Goal: Task Accomplishment & Management: Manage account settings

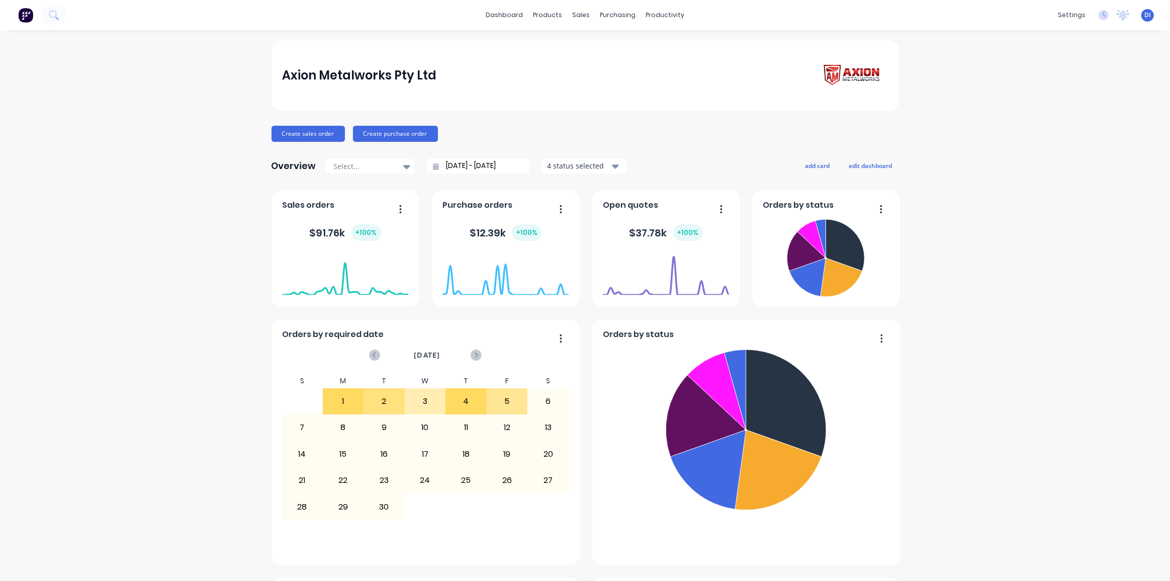
click at [1151, 276] on div "Axion Metalworks Pty Ltd Create sales order Create purchase order Overview Sele…" at bounding box center [585, 560] width 1170 height 1041
click at [1020, 86] on div "Axion Metalworks Pty Ltd Create sales order Create purchase order Overview Sele…" at bounding box center [585, 560] width 1170 height 1041
click at [615, 44] on div "Sales Orders" at bounding box center [614, 48] width 41 height 9
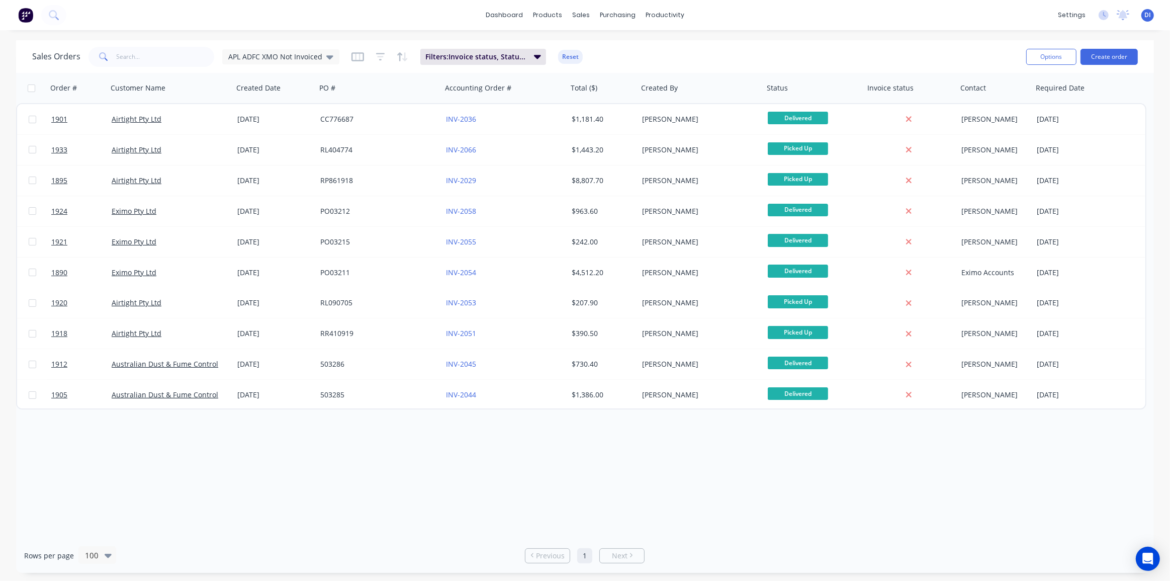
click at [823, 40] on div "dashboard products sales purchasing productivity dashboard products Product Cat…" at bounding box center [585, 290] width 1170 height 581
click at [787, 40] on div "Sales Orders APL ADFC XMO Not Invoiced Filters: Invoice status, Status, Custome…" at bounding box center [584, 56] width 1137 height 33
click at [619, 459] on div "Order # Customer Name Created Date PO # Accounting Order # Total ($) Created By…" at bounding box center [584, 305] width 1137 height 465
click at [10, 6] on div at bounding box center [33, 15] width 66 height 20
click at [29, 19] on img at bounding box center [25, 15] width 15 height 15
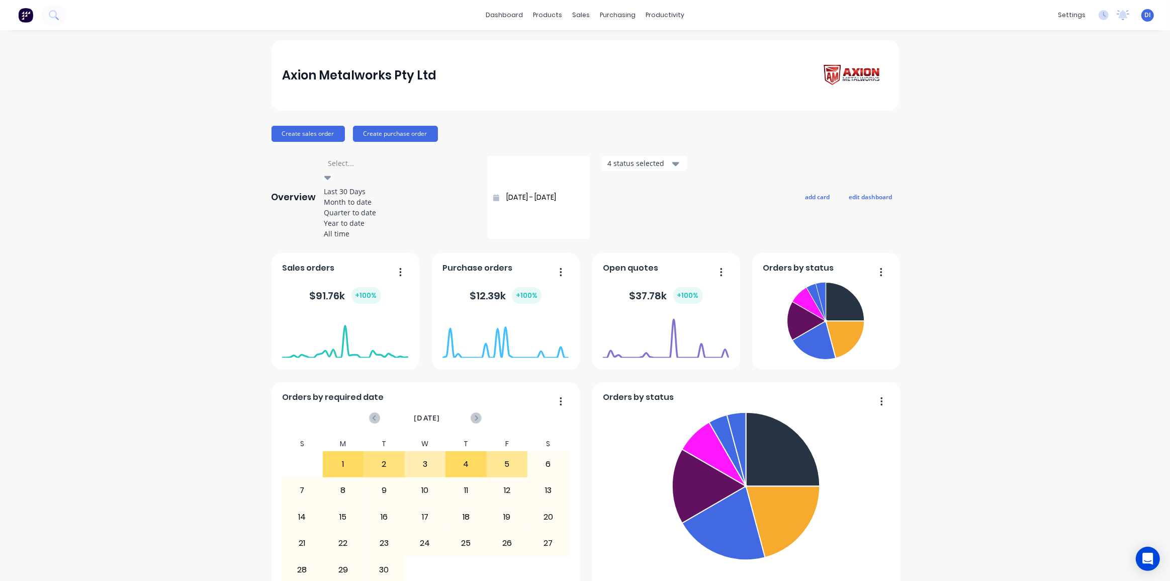
click at [368, 166] on div at bounding box center [399, 163] width 145 height 13
click at [352, 228] on div "Year to date" at bounding box center [399, 223] width 151 height 11
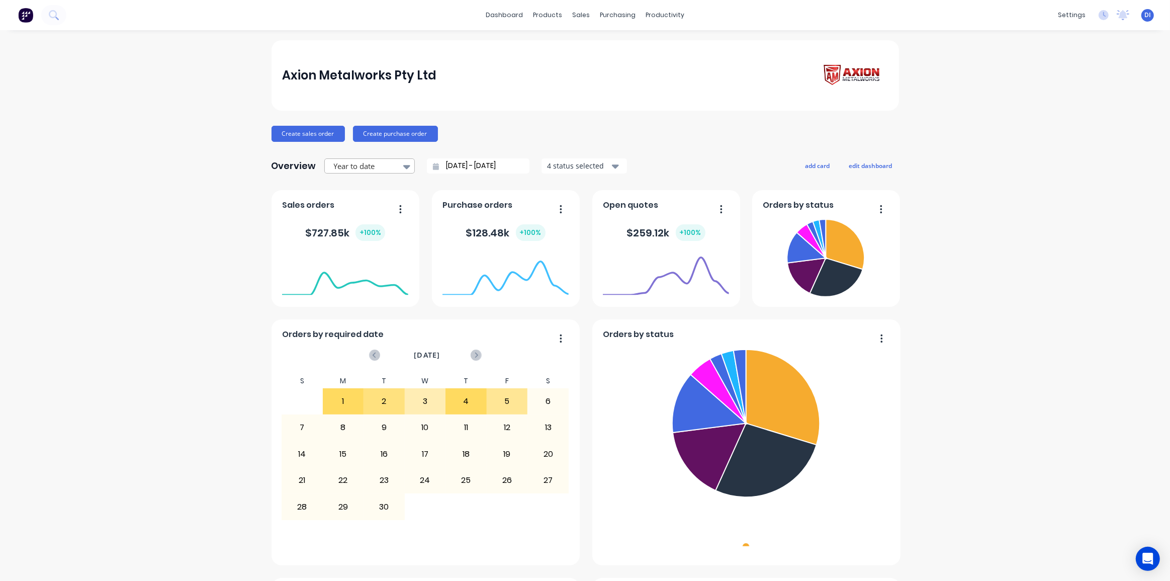
click at [348, 167] on div at bounding box center [364, 166] width 63 height 13
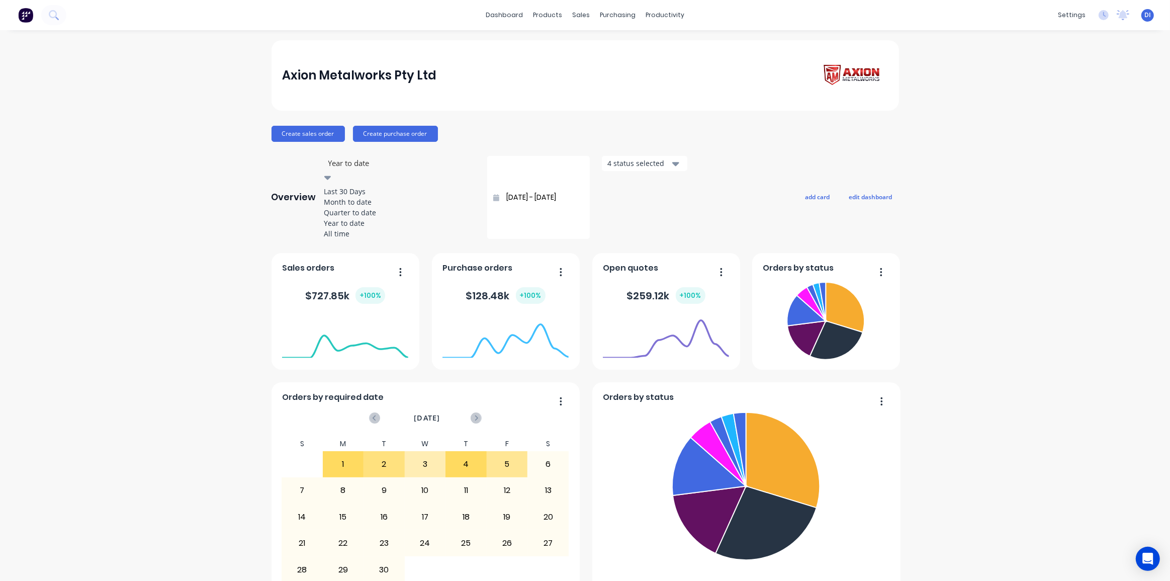
click at [347, 207] on div "Month to date" at bounding box center [399, 202] width 151 height 11
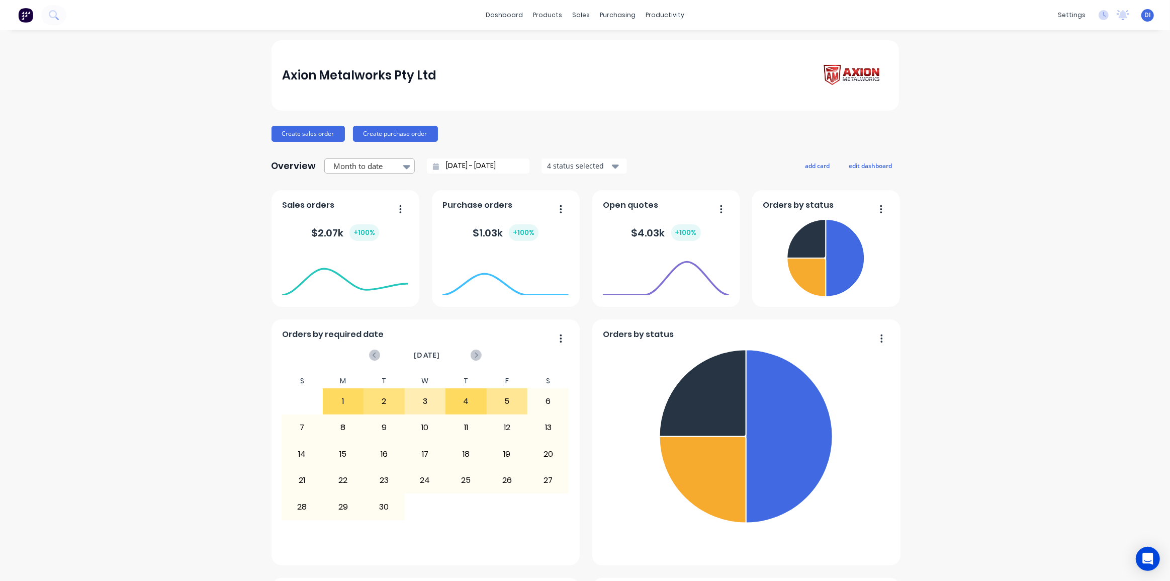
click at [366, 165] on div at bounding box center [364, 166] width 63 height 13
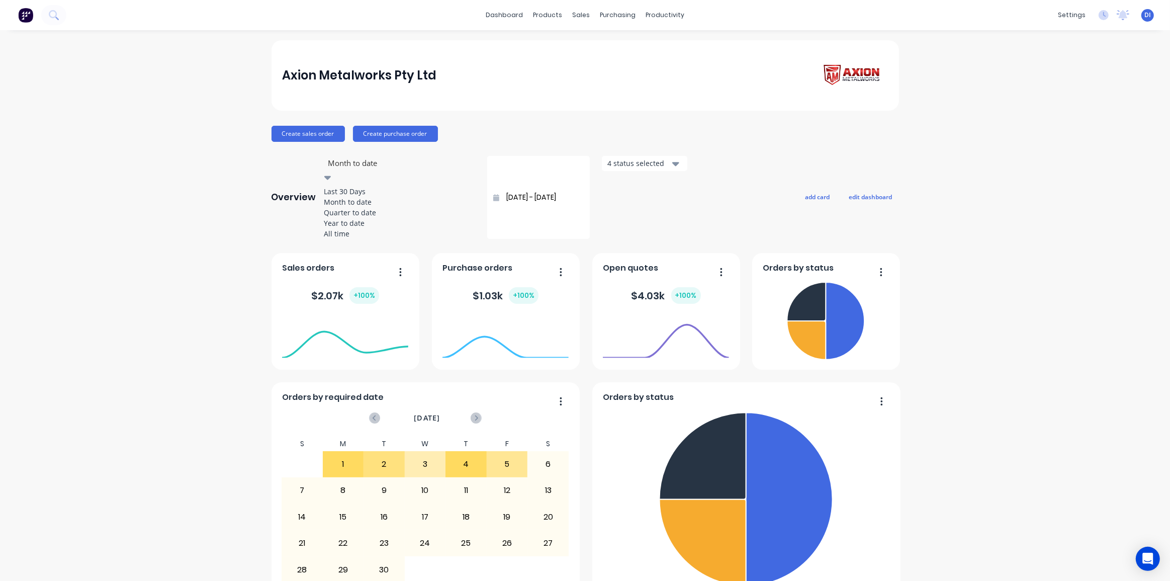
click at [349, 195] on div "Last 30 Days" at bounding box center [399, 191] width 151 height 11
type input "[DATE] - [DATE]"
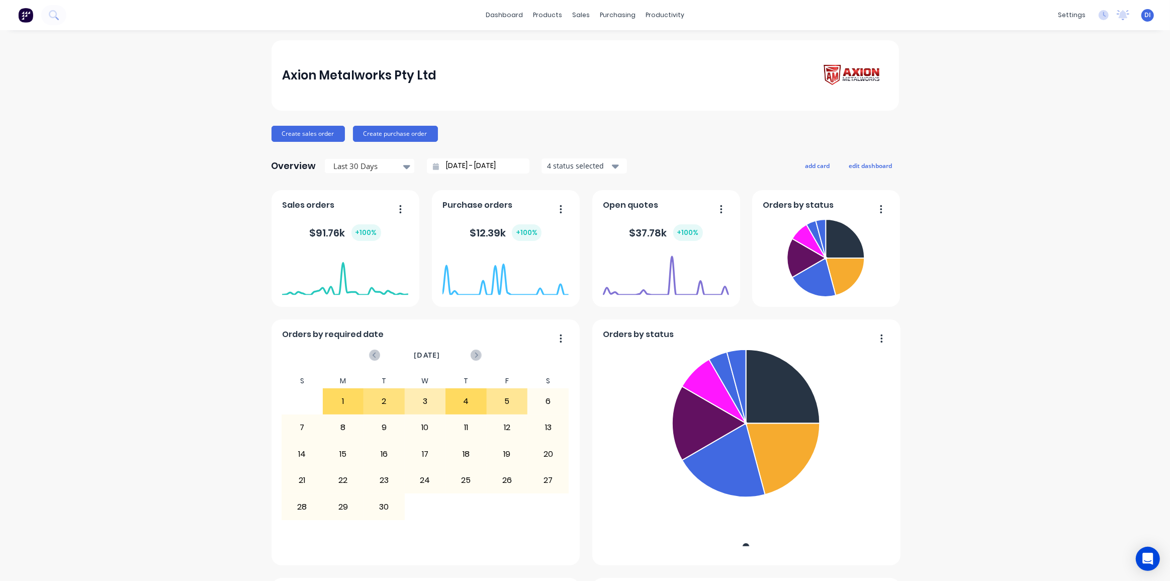
click at [967, 240] on div "Axion Metalworks Pty Ltd Create sales order Create purchase order Overview Last…" at bounding box center [585, 560] width 1170 height 1041
click at [602, 42] on link "Sales Orders" at bounding box center [630, 48] width 133 height 20
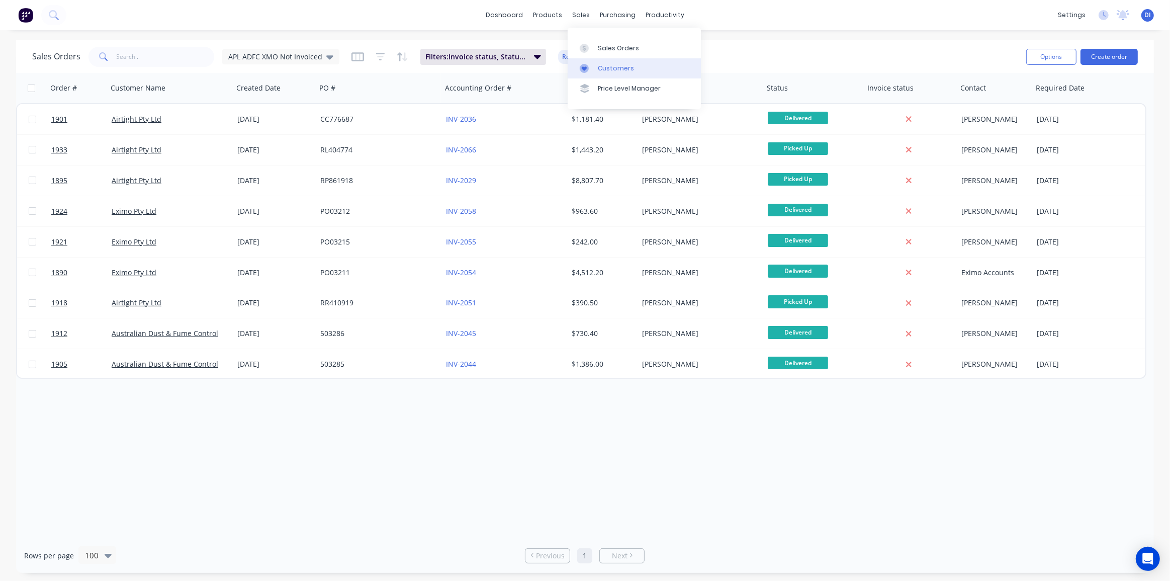
click at [608, 69] on div "Customers" at bounding box center [616, 68] width 36 height 9
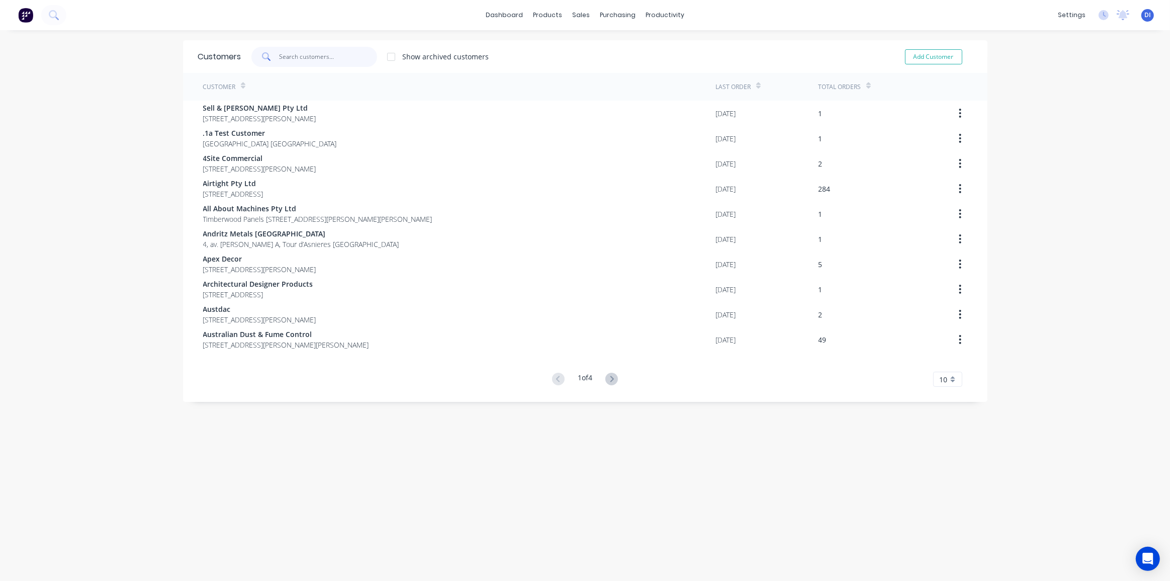
click at [297, 54] on input "text" at bounding box center [328, 57] width 98 height 20
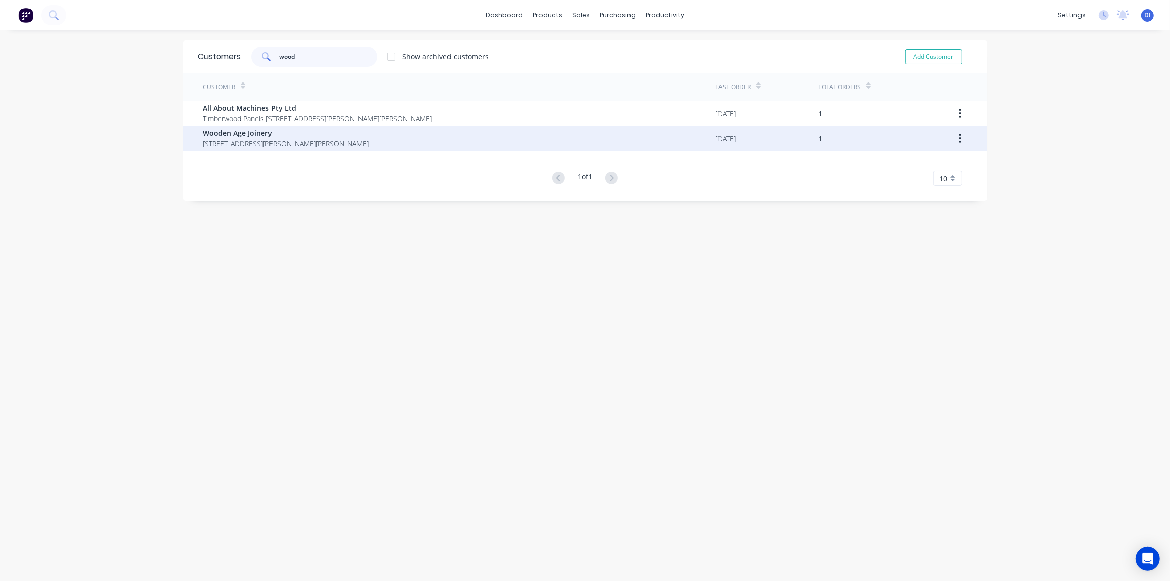
type input "wood"
click at [329, 140] on span "13 Toohey Rd Wetherill Park New South Wales Australia 2164" at bounding box center [286, 143] width 166 height 11
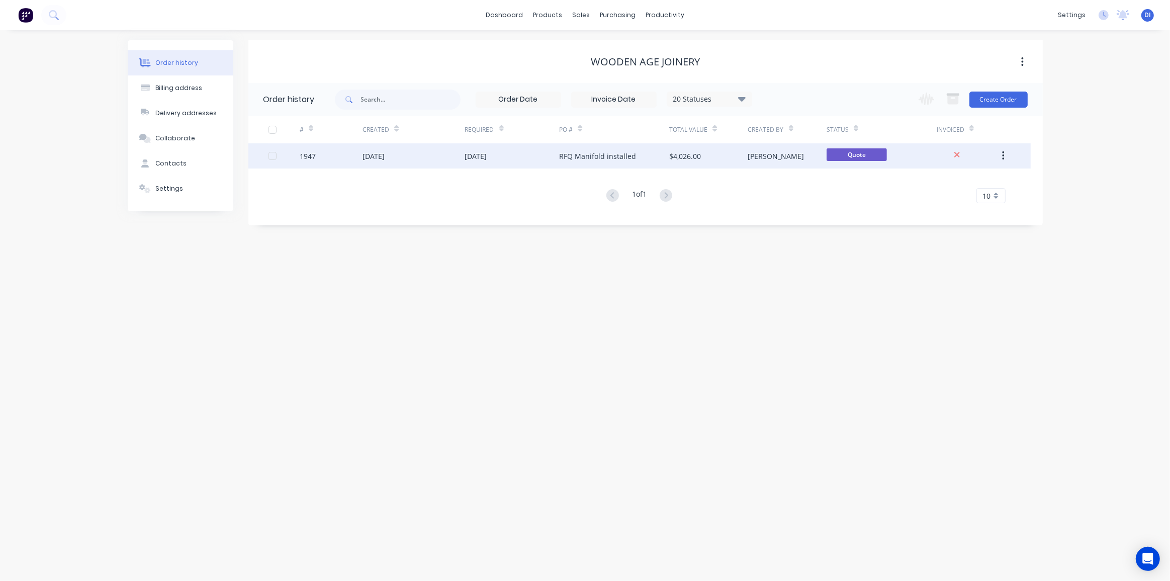
click at [615, 151] on div "RFQ Manifold installed" at bounding box center [597, 156] width 77 height 11
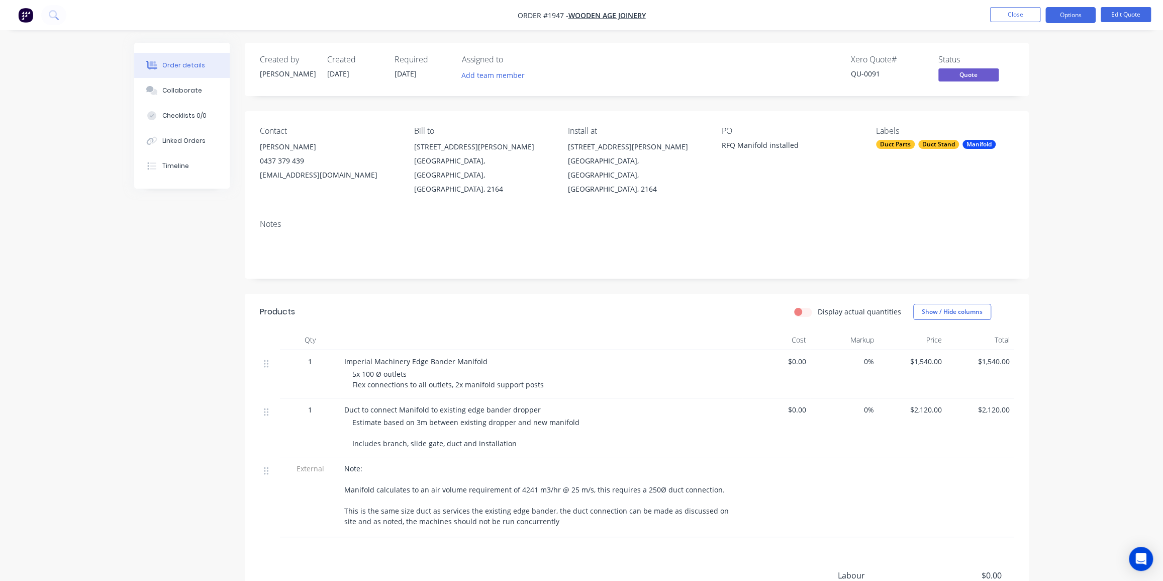
click at [1071, 167] on div "Order details Collaborate Checklists 0/0 Linked Orders Timeline Order details C…" at bounding box center [581, 358] width 1163 height 716
click at [1083, 148] on div "Order details Collaborate Checklists 0/0 Linked Orders Timeline Order details C…" at bounding box center [581, 358] width 1163 height 716
click at [1125, 10] on button "Edit Quote" at bounding box center [1126, 14] width 50 height 15
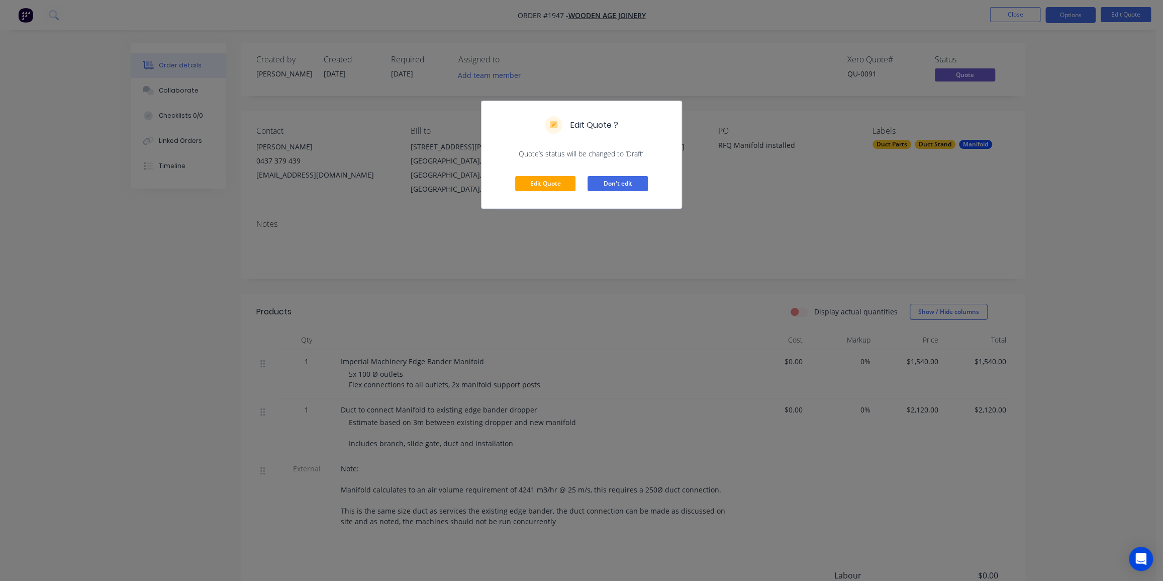
click at [611, 182] on button "Don't edit" at bounding box center [618, 183] width 60 height 15
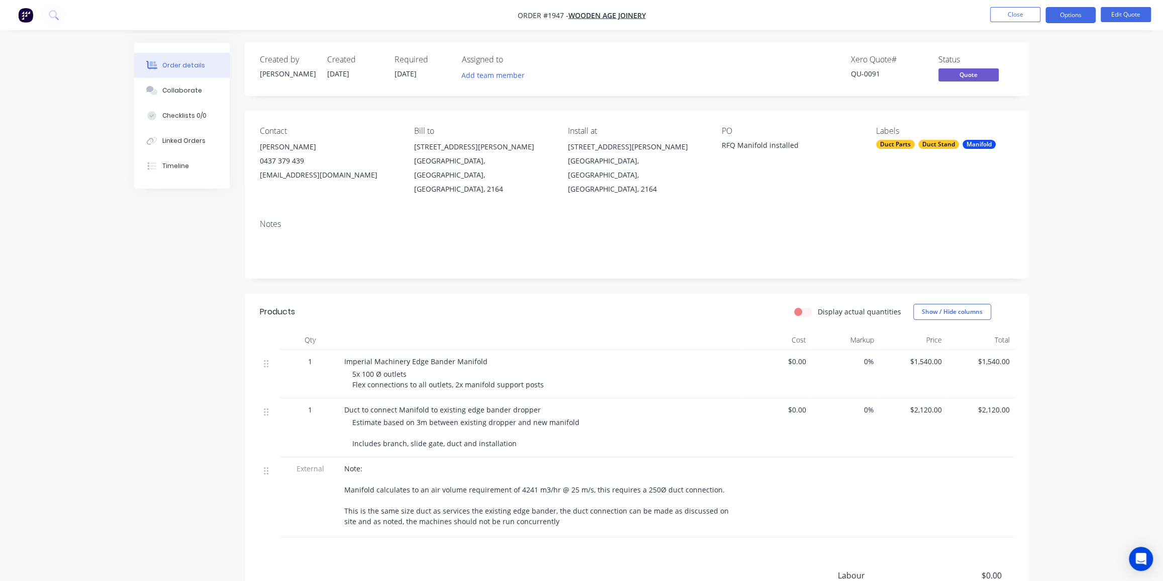
drag, startPoint x: 998, startPoint y: 74, endPoint x: 1060, endPoint y: 59, distance: 63.0
click at [999, 74] on div "Status Quote" at bounding box center [975, 69] width 75 height 29
click at [1085, 9] on button "Options" at bounding box center [1070, 15] width 50 height 16
click at [1033, 116] on div "Convert to Order" at bounding box center [1040, 121] width 92 height 15
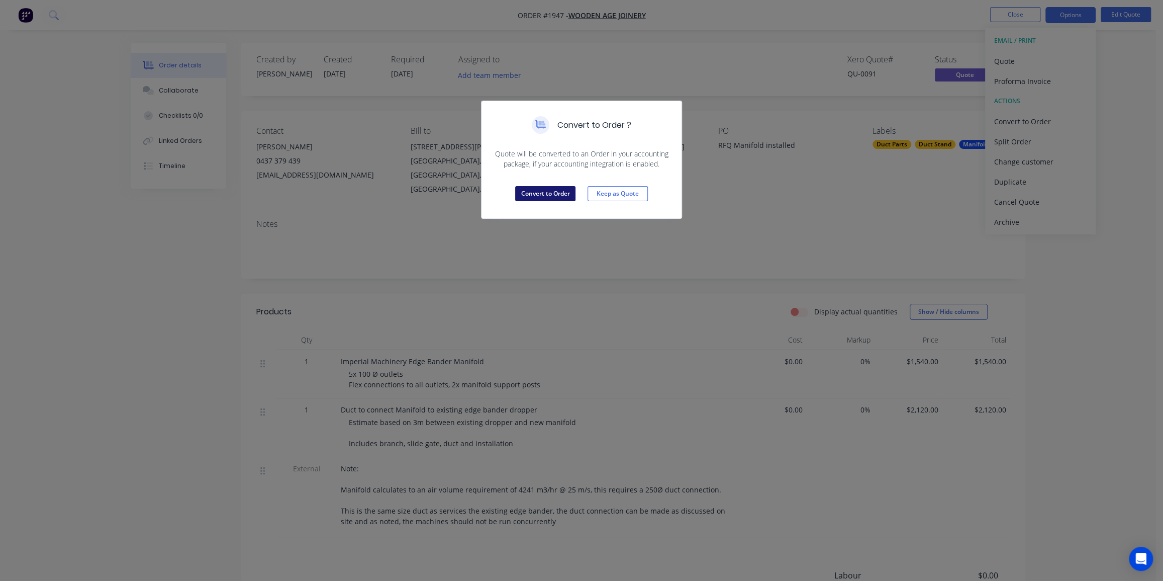
click at [549, 192] on button "Convert to Order" at bounding box center [545, 193] width 60 height 15
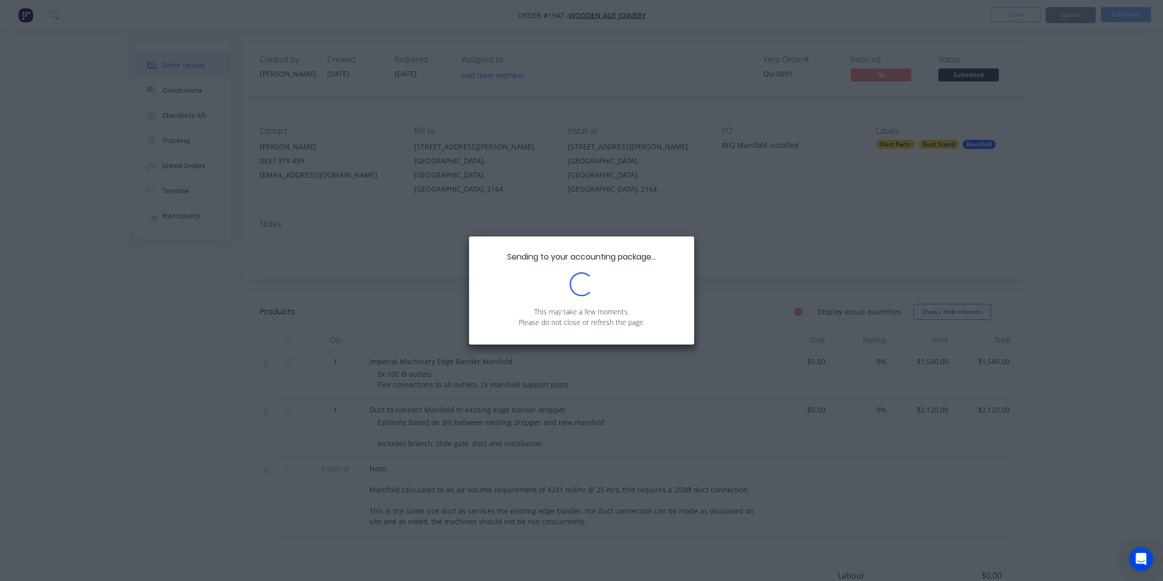
click at [1068, 192] on div "Sending to your accounting package... Loading... This may take a few moments. P…" at bounding box center [581, 290] width 1163 height 581
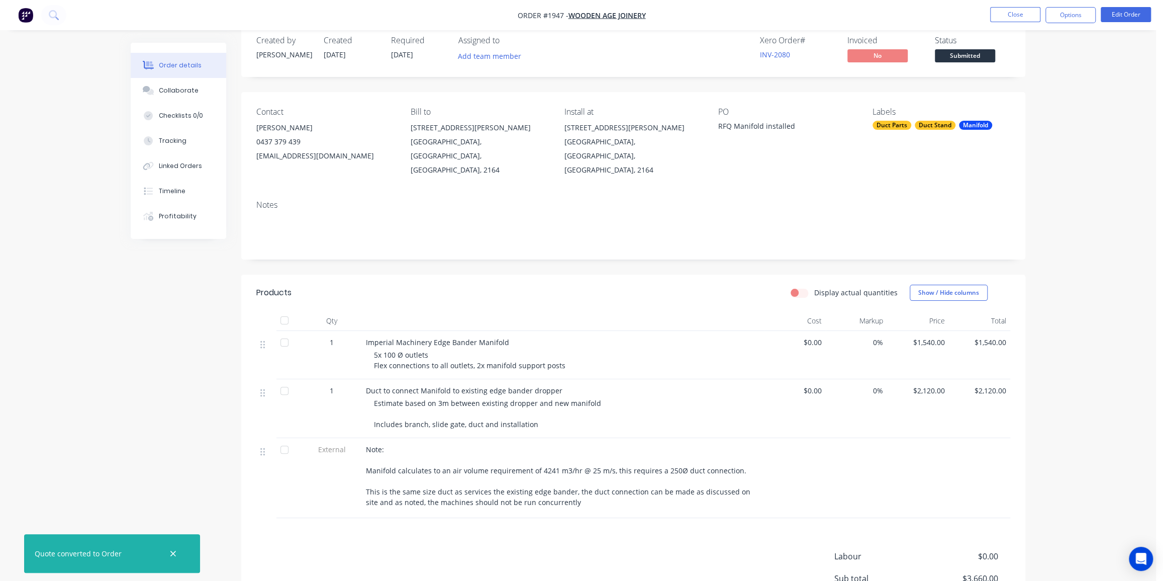
scroll to position [45, 0]
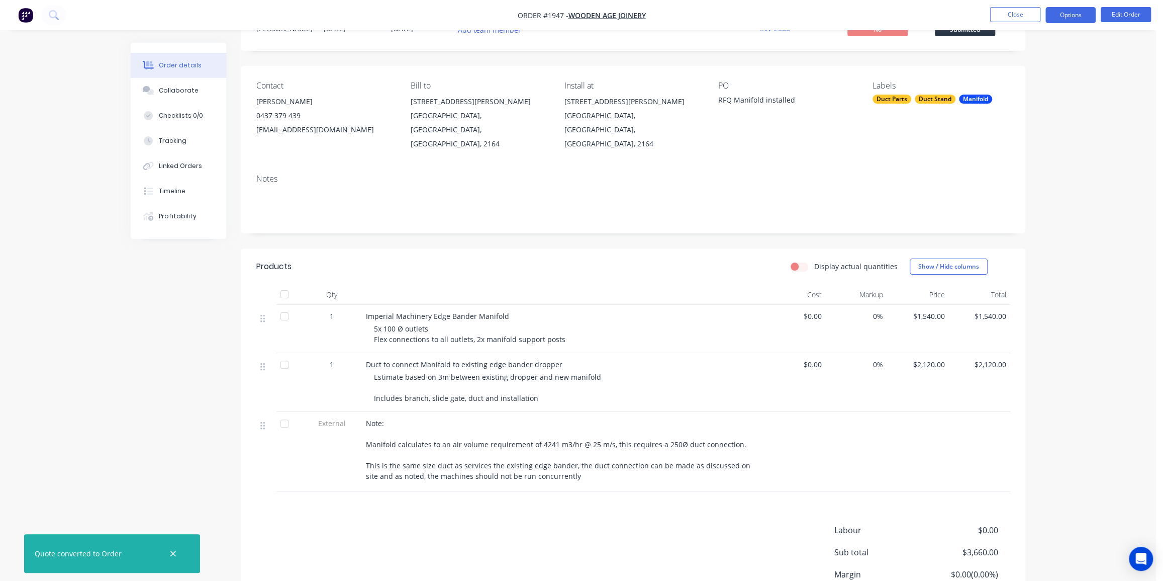
click at [1075, 13] on button "Options" at bounding box center [1070, 15] width 50 height 16
drag, startPoint x: 1131, startPoint y: 132, endPoint x: 1114, endPoint y: 31, distance: 102.5
click at [1131, 131] on div "Order details Collaborate Checklists 0/0 Tracking Linked Orders Timeline Profit…" at bounding box center [578, 313] width 1156 height 716
click at [1118, 10] on button "Edit Order" at bounding box center [1126, 14] width 50 height 15
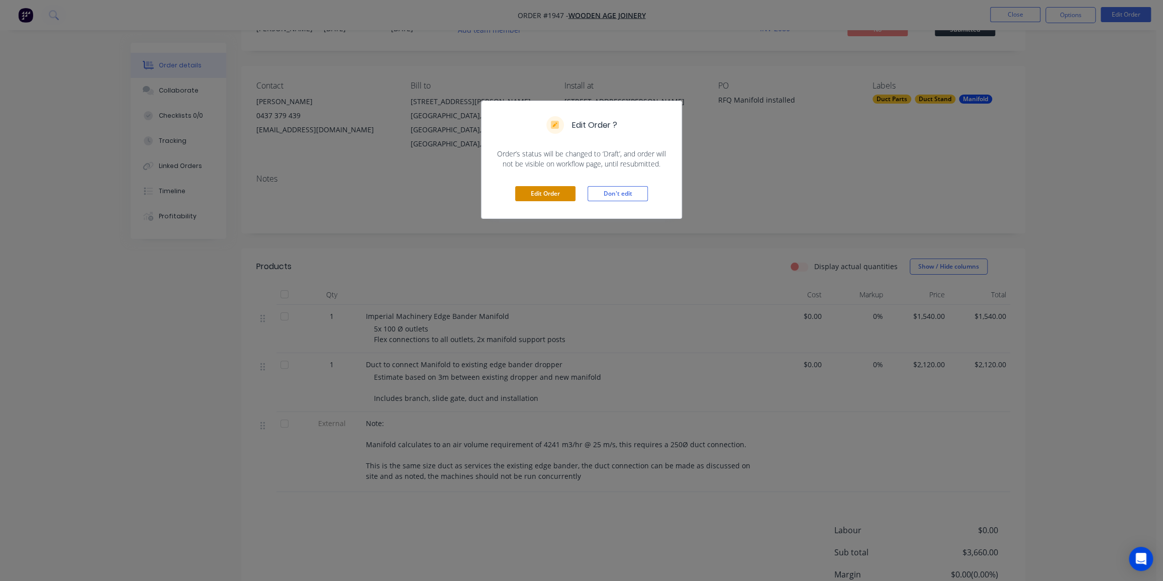
click at [527, 193] on button "Edit Order" at bounding box center [545, 193] width 60 height 15
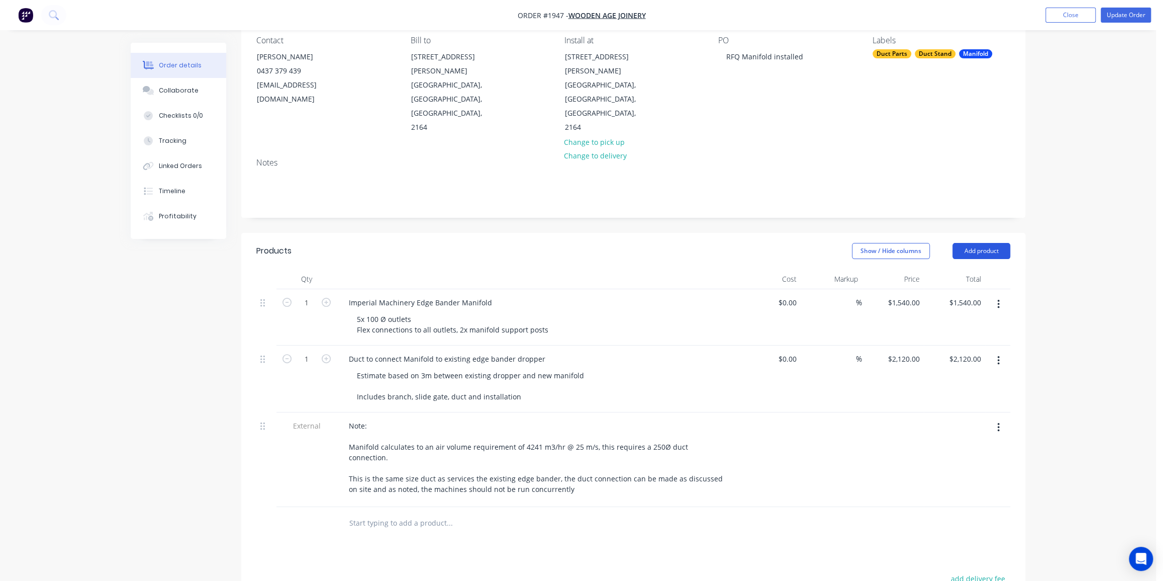
click at [980, 243] on button "Add product" at bounding box center [982, 251] width 58 height 16
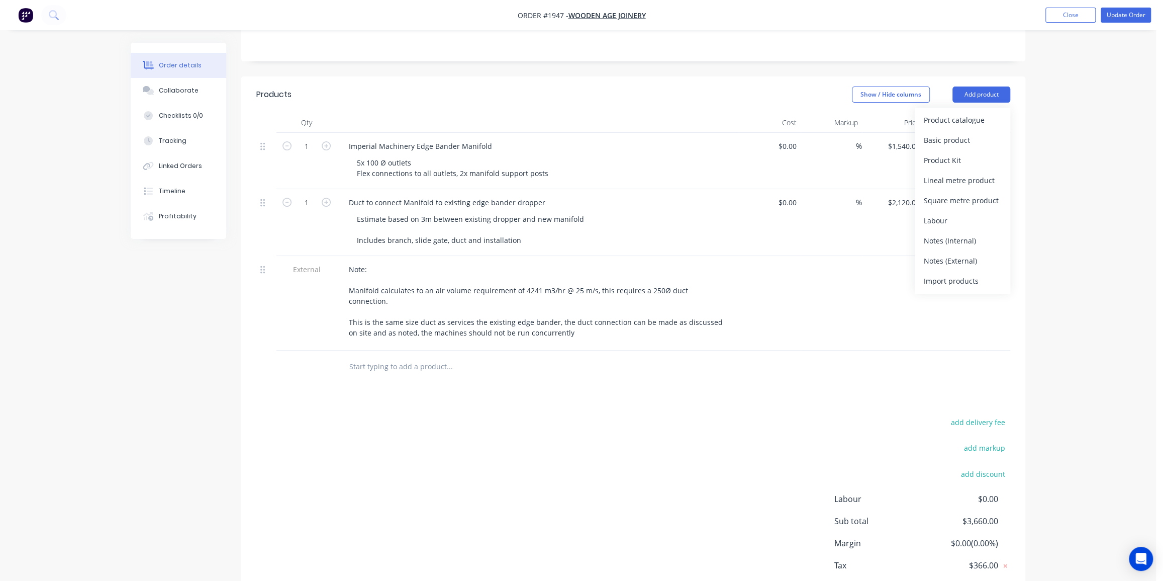
scroll to position [266, 0]
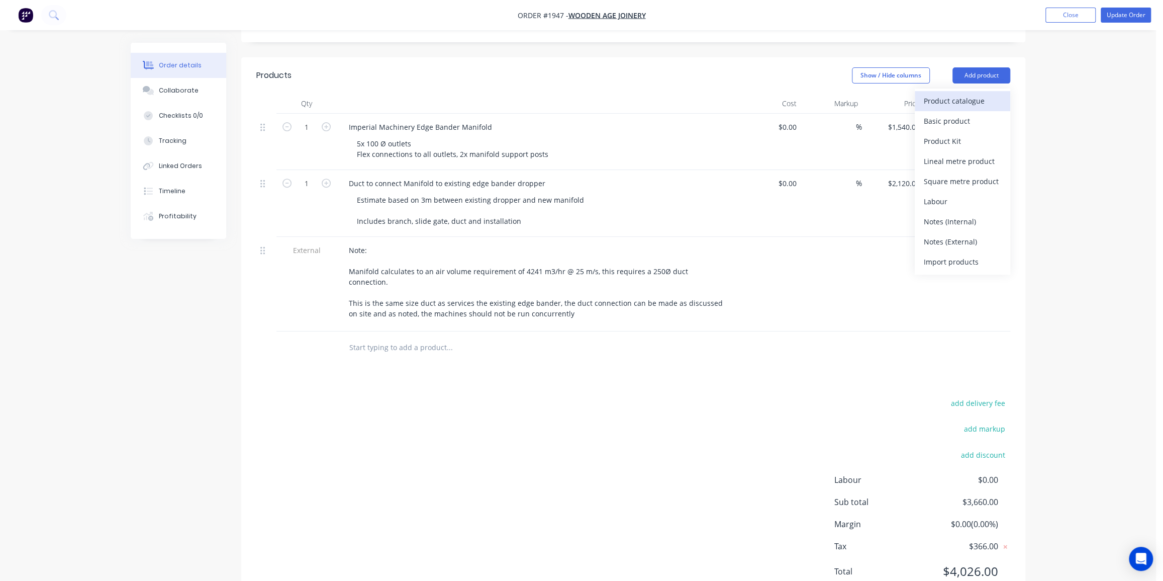
click at [960, 93] on div "Product catalogue" at bounding box center [962, 100] width 77 height 15
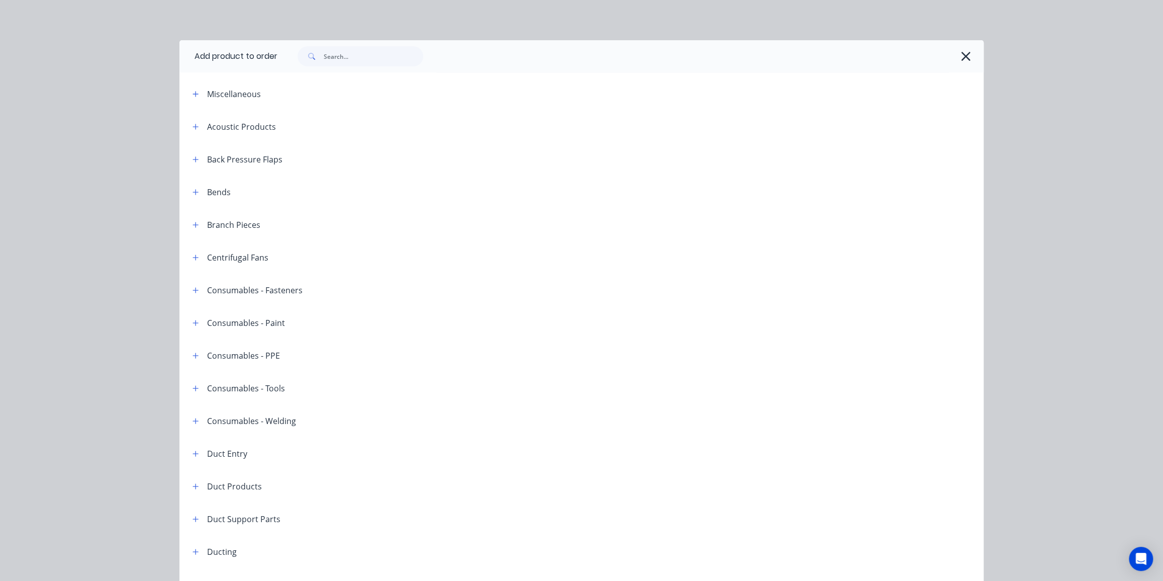
click at [955, 49] on div at bounding box center [625, 56] width 696 height 20
click at [961, 53] on icon "button" at bounding box center [965, 56] width 9 height 9
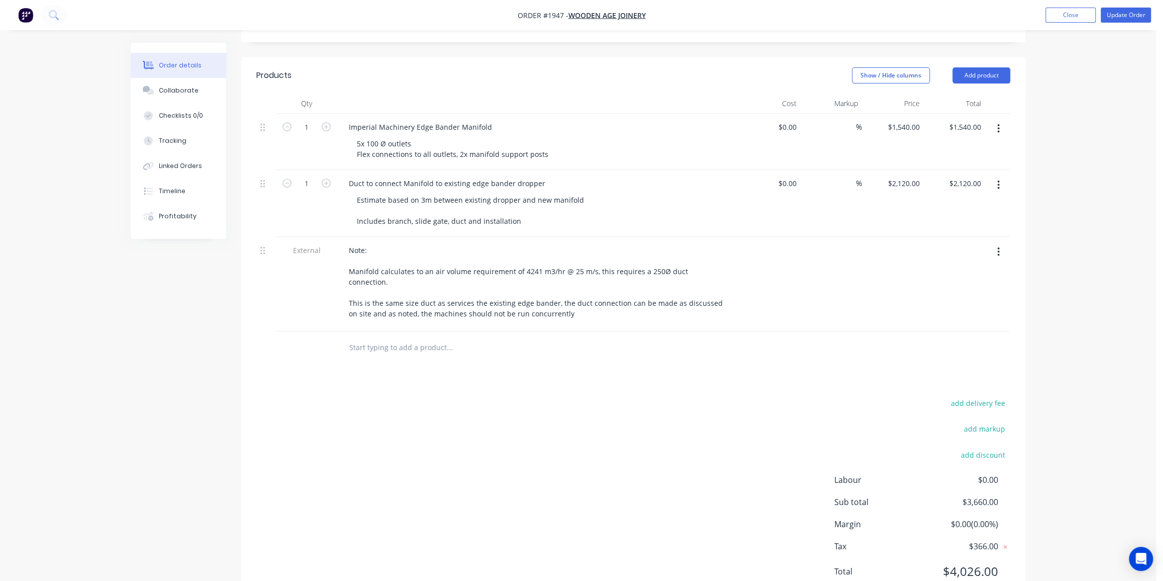
click at [1057, 221] on div "Order details Collaborate Checklists 0/0 Tracking Linked Orders Timeline Profit…" at bounding box center [578, 177] width 1156 height 887
click at [994, 67] on button "Add product" at bounding box center [982, 75] width 58 height 16
click at [956, 234] on div "Notes (External)" at bounding box center [962, 241] width 77 height 15
click at [416, 337] on div at bounding box center [538, 344] width 394 height 15
click at [384, 337] on div at bounding box center [377, 344] width 72 height 15
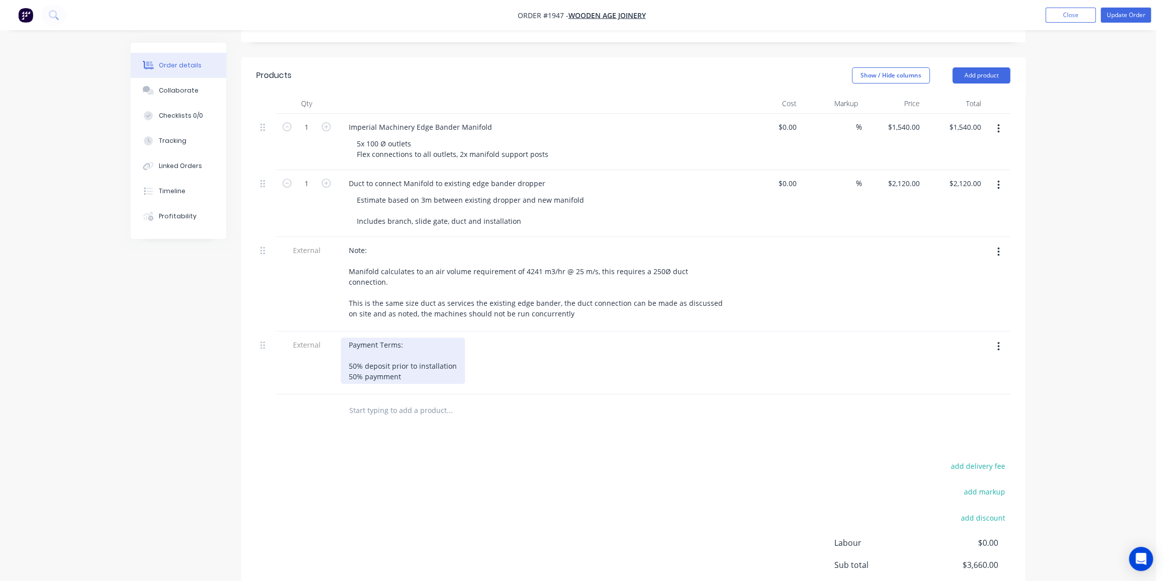
click at [388, 337] on div "Payment Terms: 50% deposit prior to installation 50% paymment" at bounding box center [403, 360] width 124 height 46
click at [1091, 172] on div "Order details Collaborate Checklists 0/0 Tracking Linked Orders Timeline Profit…" at bounding box center [578, 208] width 1156 height 949
click at [1121, 16] on button "Update Order" at bounding box center [1126, 15] width 50 height 15
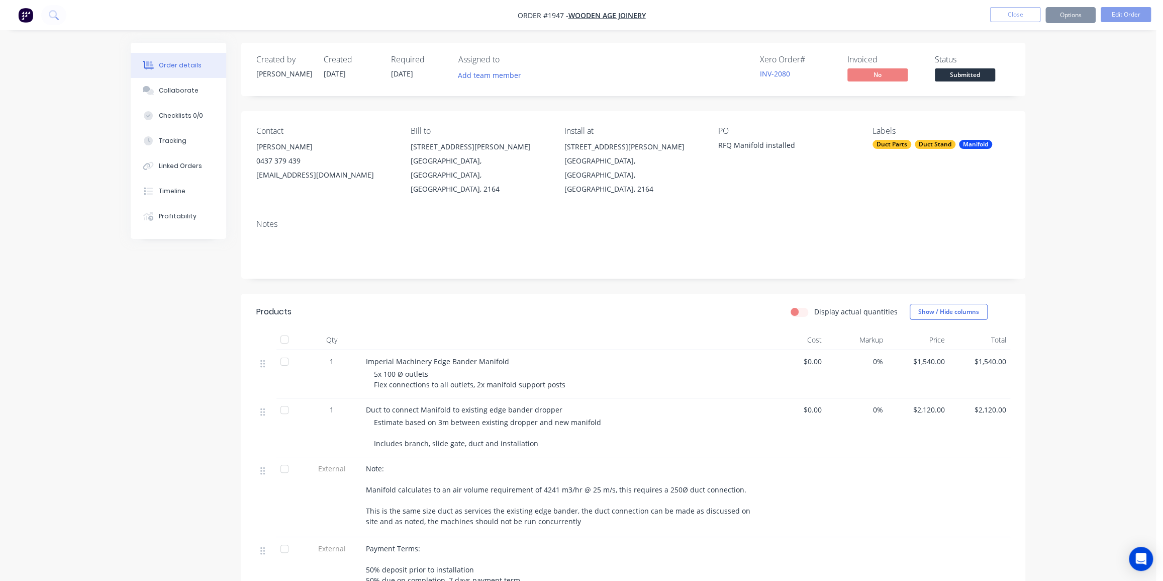
click at [1094, 128] on div "Order details Collaborate Checklists 0/0 Tracking Linked Orders Timeline Profit…" at bounding box center [578, 387] width 1156 height 775
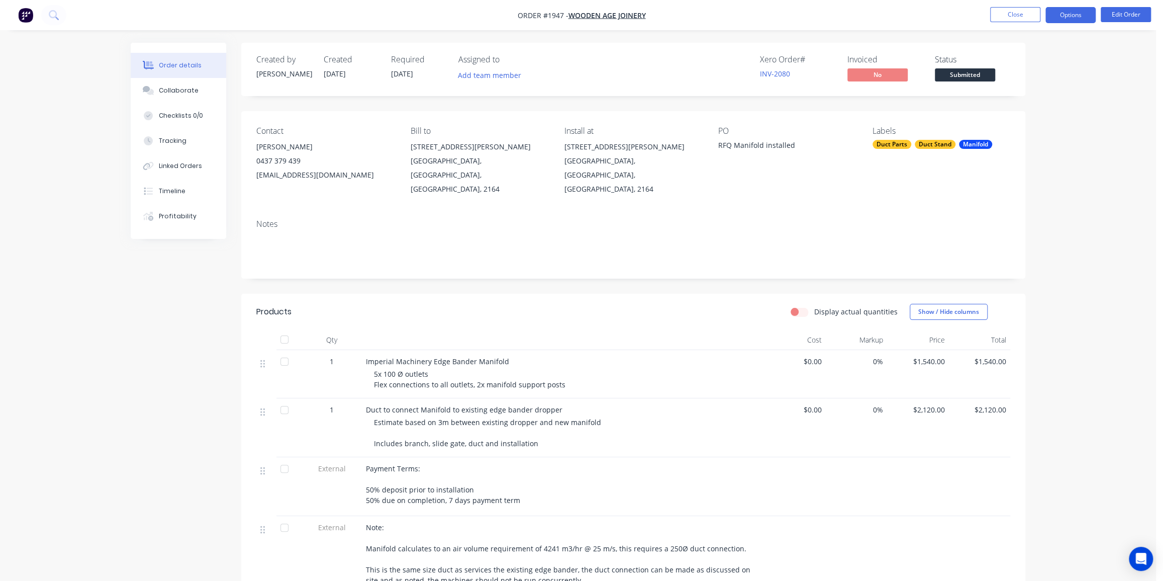
click at [1070, 15] on button "Options" at bounding box center [1070, 15] width 50 height 16
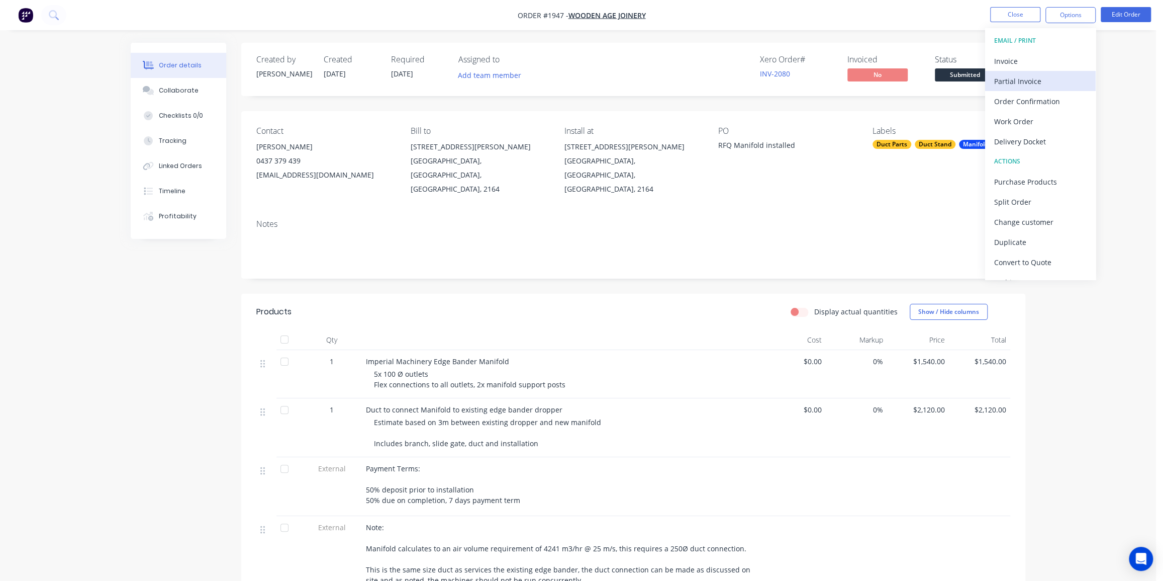
click at [1034, 80] on div "Partial Invoice" at bounding box center [1040, 81] width 92 height 15
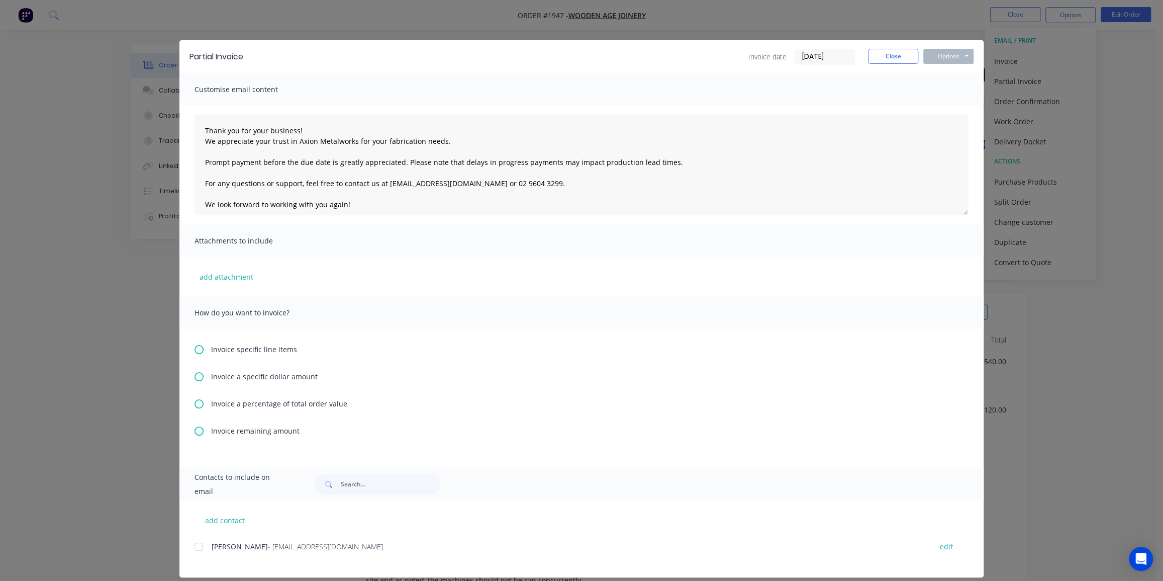
click at [195, 375] on icon at bounding box center [199, 376] width 9 height 9
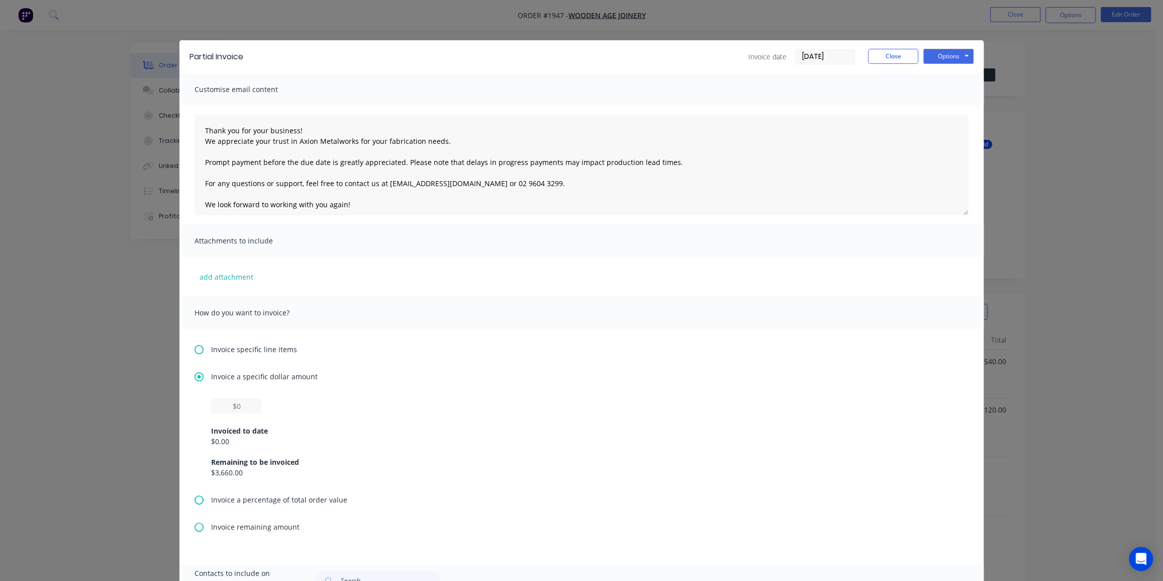
click at [195, 493] on div "Invoiced to date $0.00 Remaining to be invoiced $3,660.00" at bounding box center [582, 446] width 774 height 96
click at [196, 499] on icon at bounding box center [199, 499] width 9 height 9
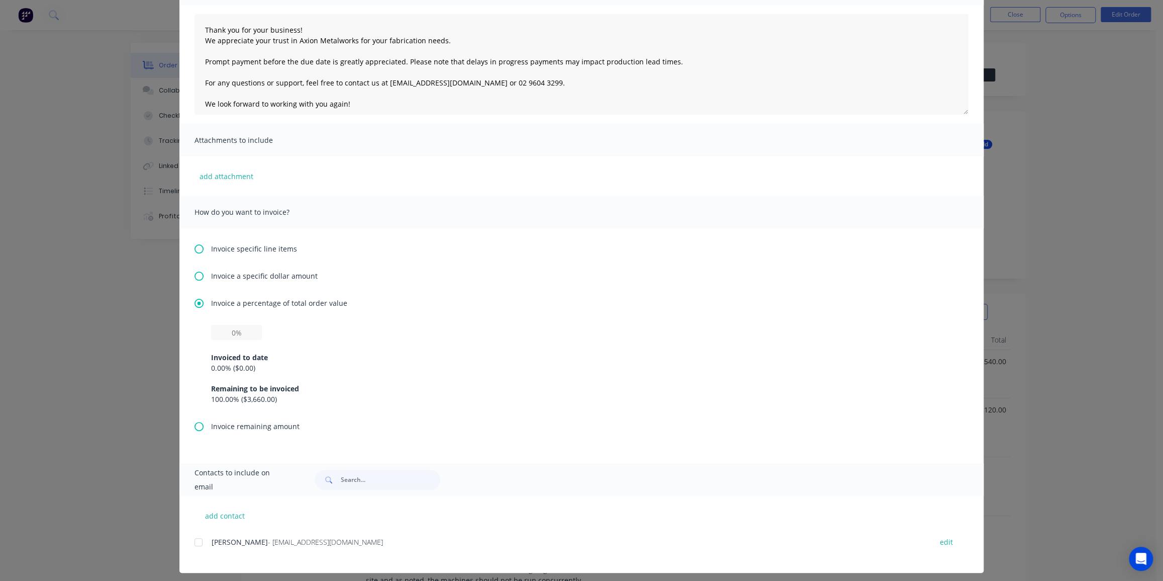
scroll to position [106, 0]
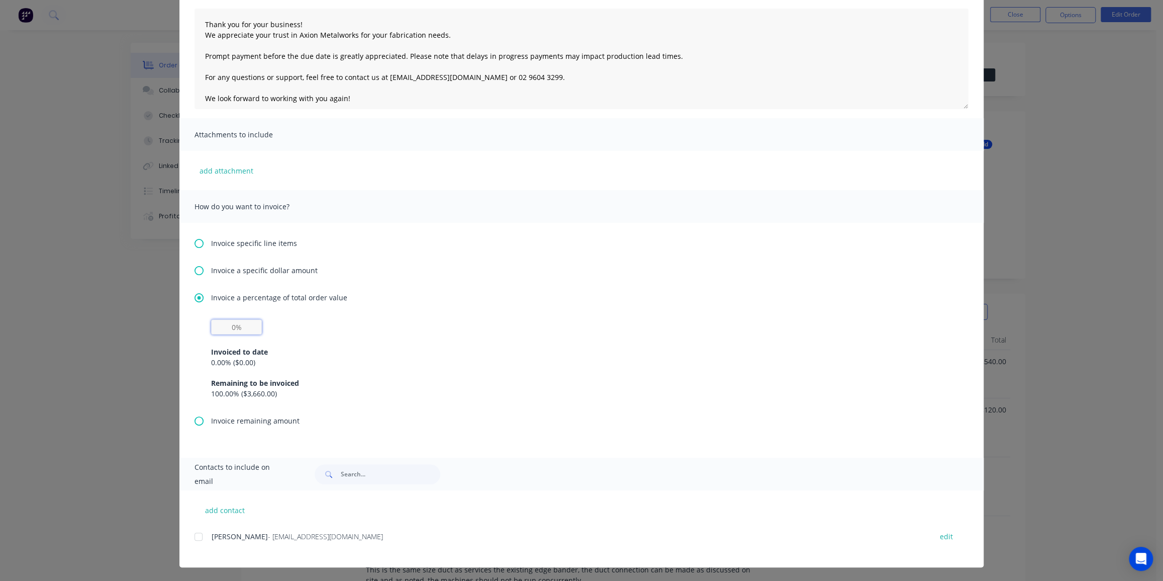
click at [231, 326] on input "text" at bounding box center [236, 326] width 51 height 15
type input "50%"
click at [424, 295] on div "Invoice a percentage of total order value" at bounding box center [582, 297] width 774 height 11
click at [195, 536] on div at bounding box center [198, 536] width 20 height 20
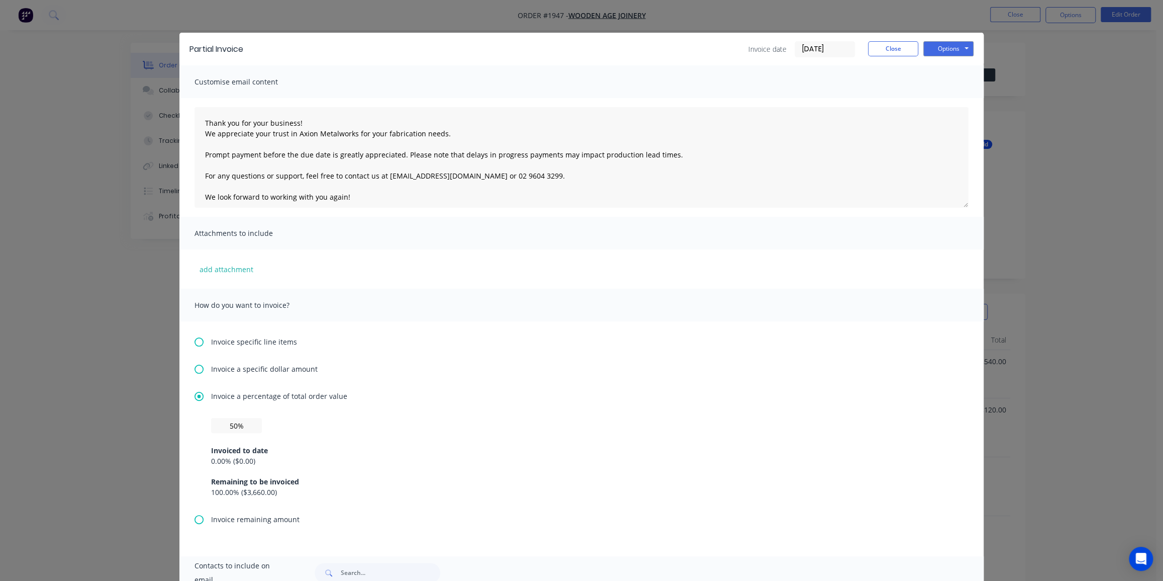
scroll to position [0, 0]
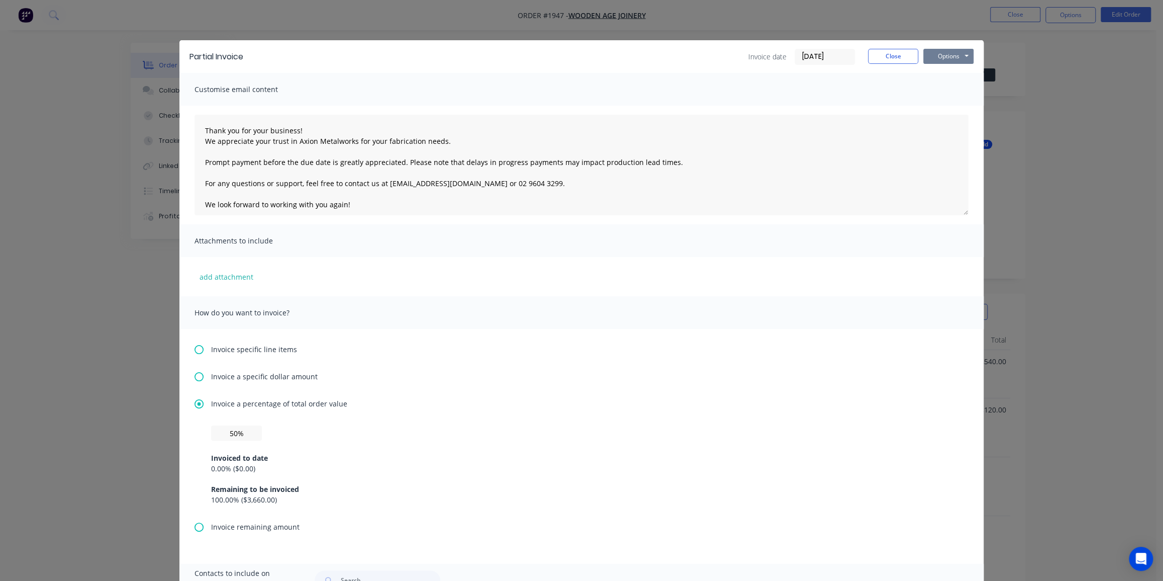
click at [954, 52] on button "Options" at bounding box center [948, 56] width 50 height 15
click at [945, 89] on button "Print" at bounding box center [955, 90] width 64 height 17
